Goal: Obtain resource: Obtain resource

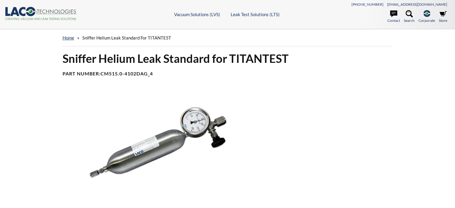
select select "Widget de traduction"
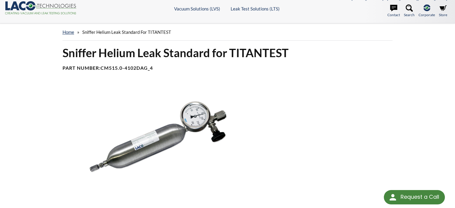
scroll to position [2, 0]
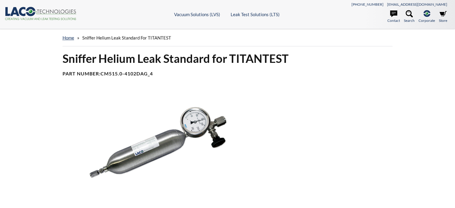
select select "Widget de traduction"
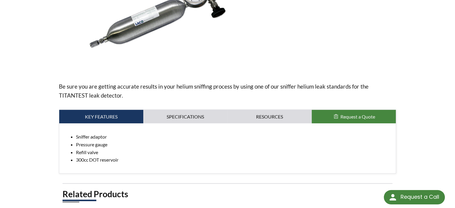
scroll to position [131, 0]
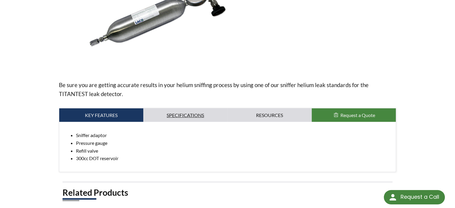
click at [185, 110] on link "Specifications" at bounding box center [185, 115] width 84 height 14
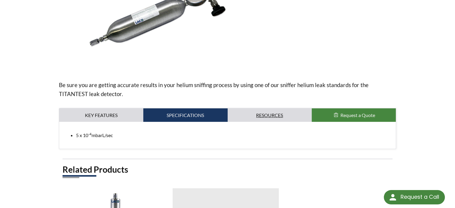
click at [255, 113] on link "Resources" at bounding box center [270, 115] width 84 height 14
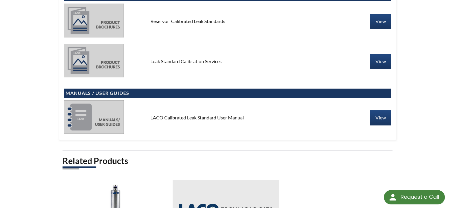
scroll to position [268, 0]
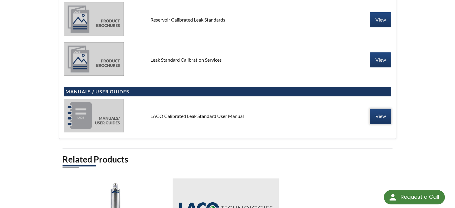
click at [383, 116] on link "View" at bounding box center [380, 116] width 21 height 15
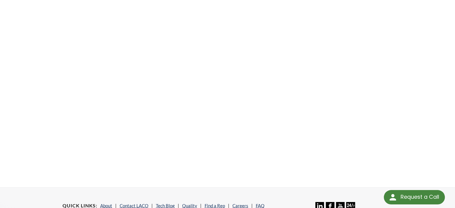
scroll to position [110, 0]
